Goal: Browse casually

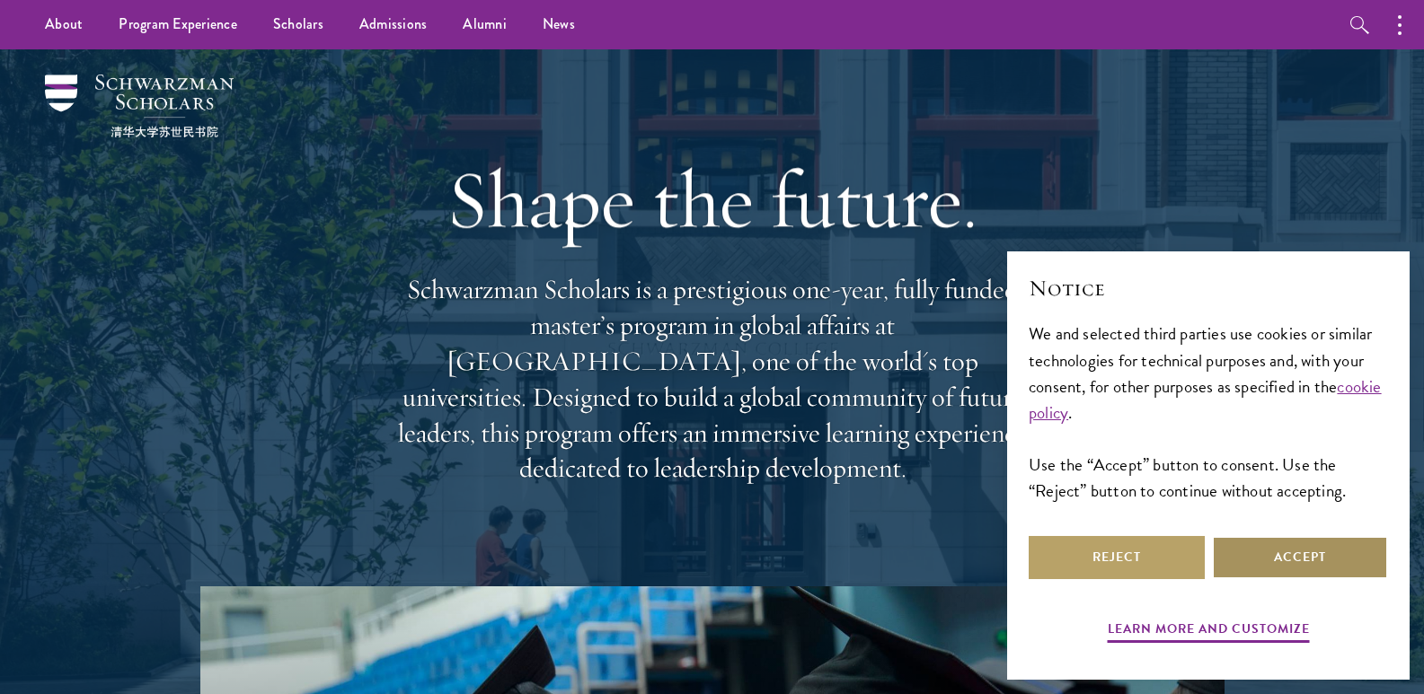
click at [1314, 563] on button "Accept" at bounding box center [1300, 557] width 176 height 43
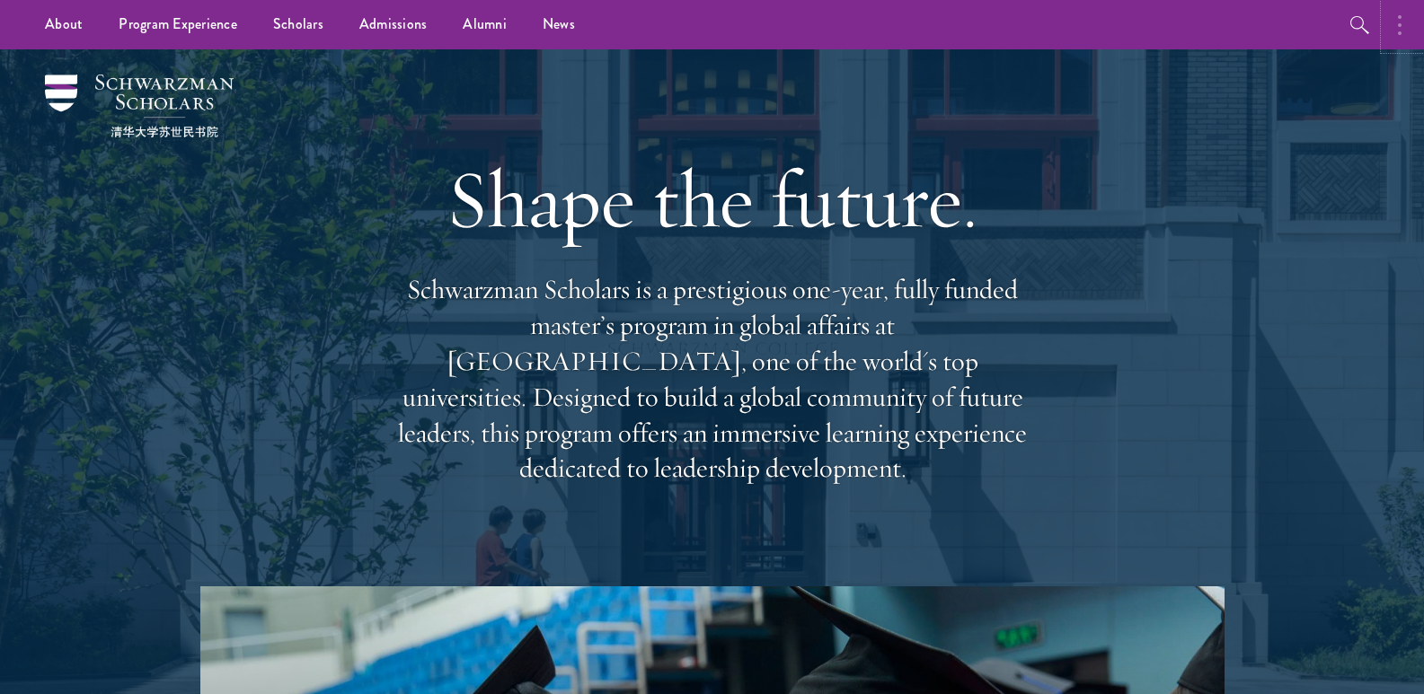
click at [1395, 21] on button "button" at bounding box center [1404, 24] width 40 height 49
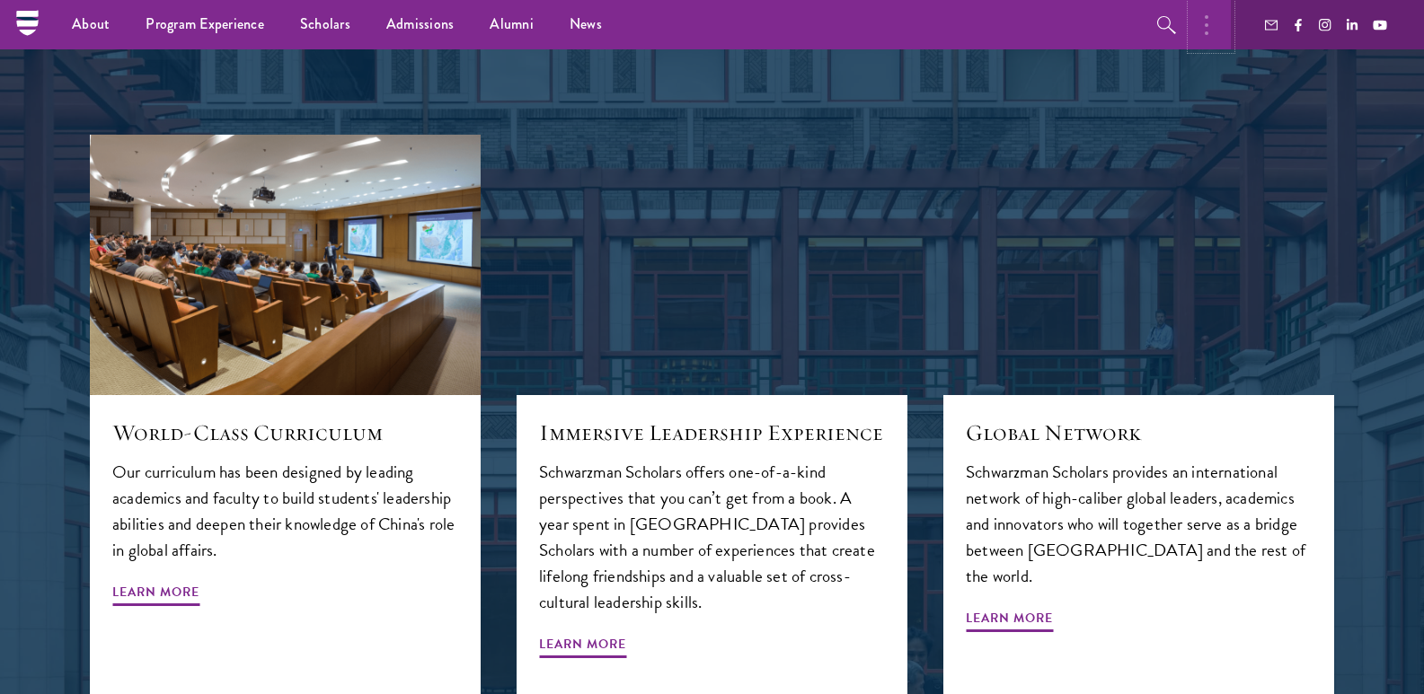
scroll to position [1617, 0]
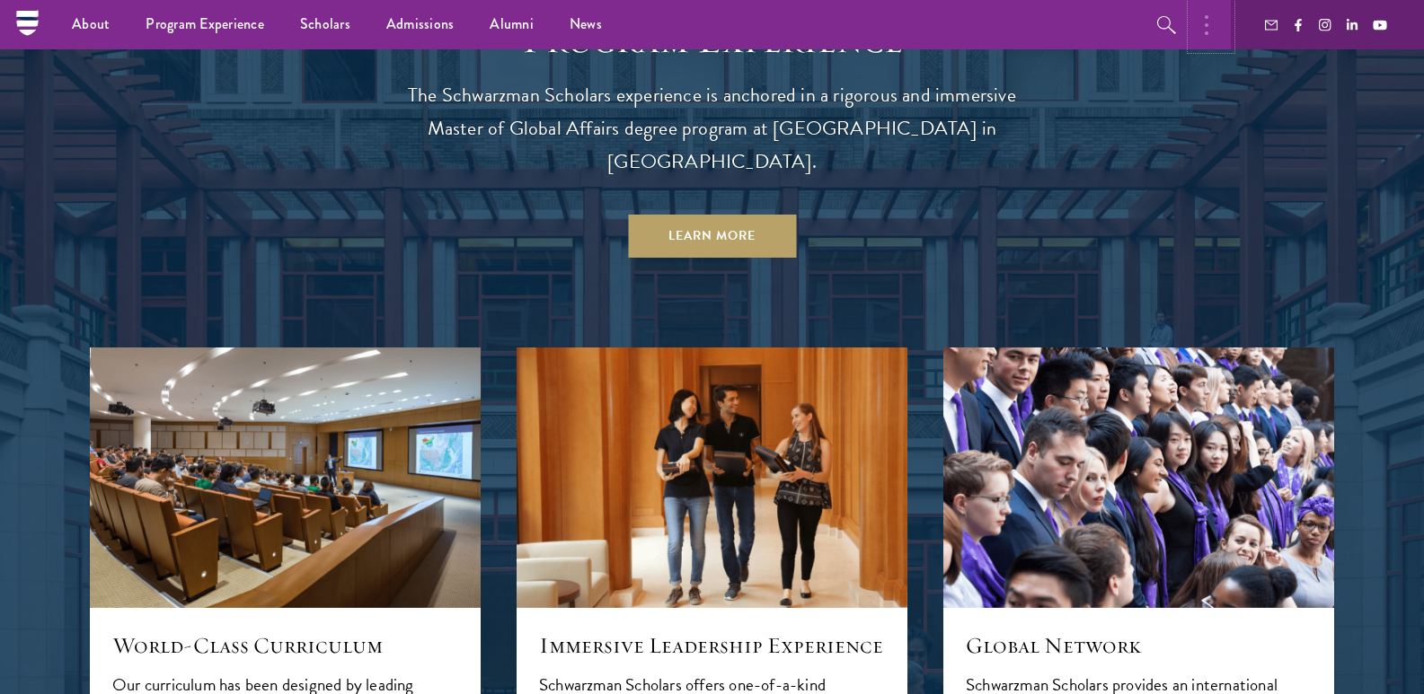
click at [1204, 36] on button "button" at bounding box center [1211, 24] width 40 height 49
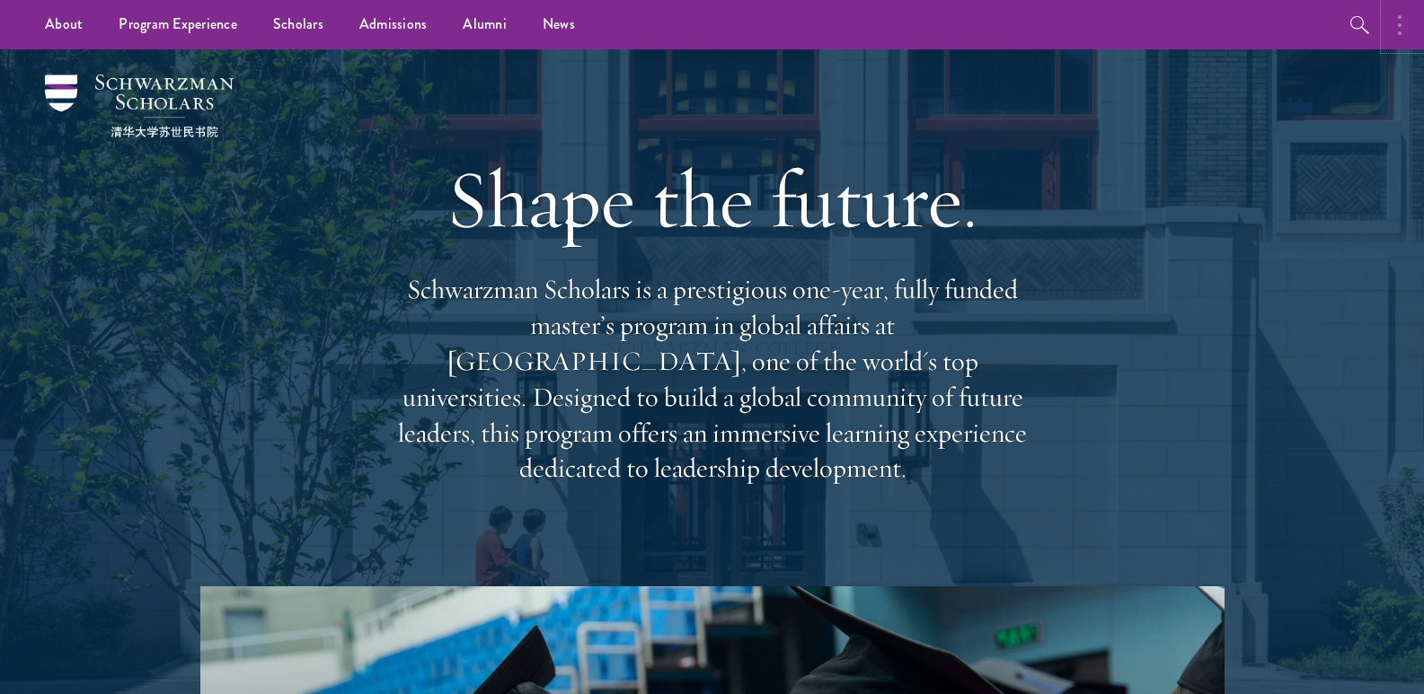
click at [1404, 22] on button "button" at bounding box center [1404, 24] width 40 height 49
click at [806, 214] on h1 "Shape the future." at bounding box center [712, 199] width 647 height 101
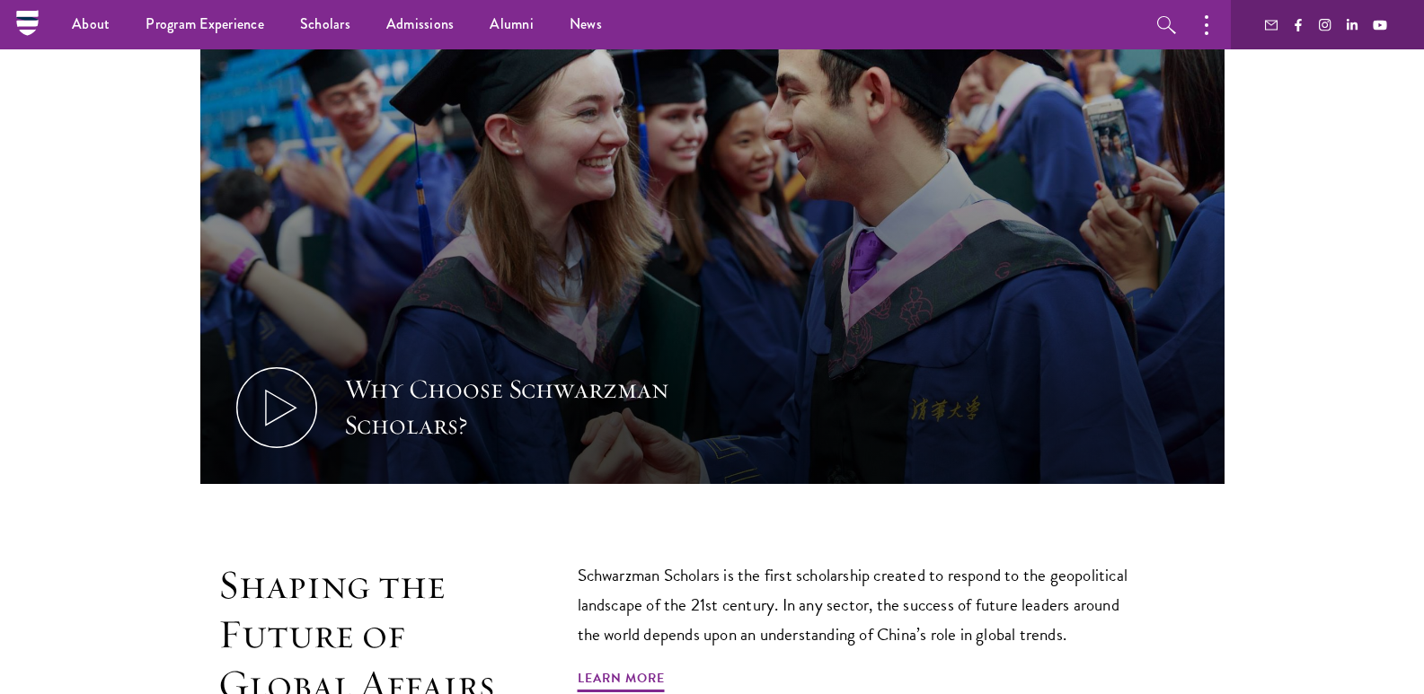
scroll to position [449, 0]
